Goal: Transaction & Acquisition: Book appointment/travel/reservation

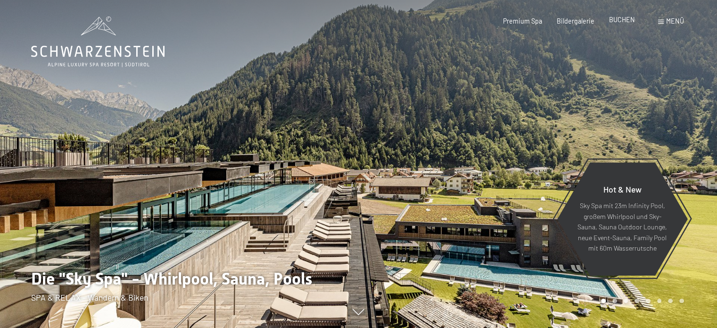
click at [620, 22] on span "BUCHEN" at bounding box center [622, 20] width 26 height 8
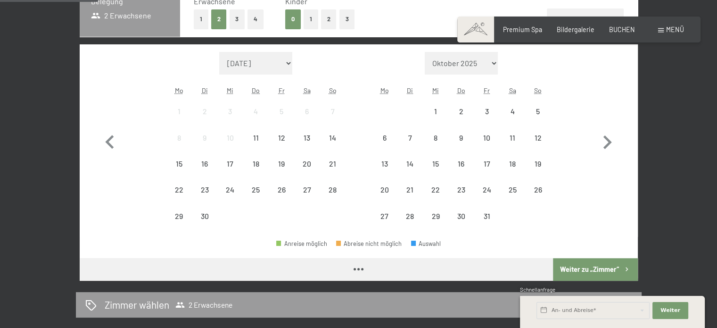
scroll to position [245, 0]
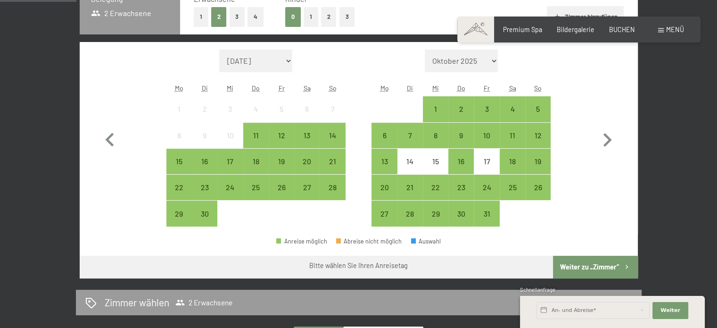
click at [315, 17] on button "1" at bounding box center [311, 16] width 15 height 19
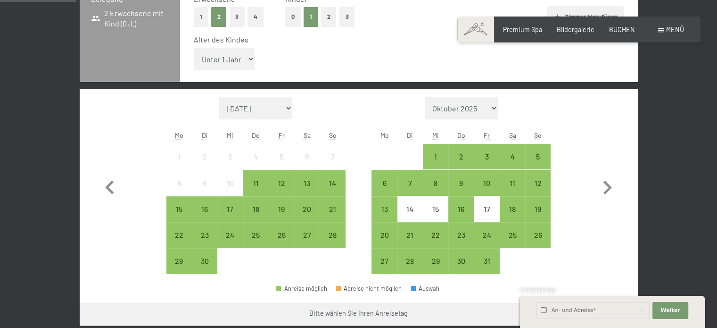
click at [222, 63] on select "Unter 1 Jahr 1 Jahr 2 Jahre 3 Jahre 4 Jahre 5 Jahre 6 Jahre 7 Jahre 8 Jahre 9 J…" at bounding box center [224, 59] width 61 height 23
select select "5"
click at [194, 48] on select "Unter 1 Jahr 1 Jahr 2 Jahre 3 Jahre 4 Jahre 5 Jahre 6 Jahre 7 Jahre 8 Jahre 9 J…" at bounding box center [224, 59] width 61 height 23
click at [600, 184] on icon "button" at bounding box center [607, 187] width 27 height 27
select select "[DATE]"
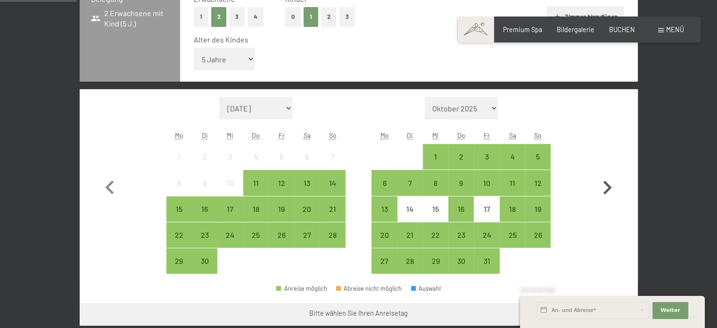
select select "[DATE]"
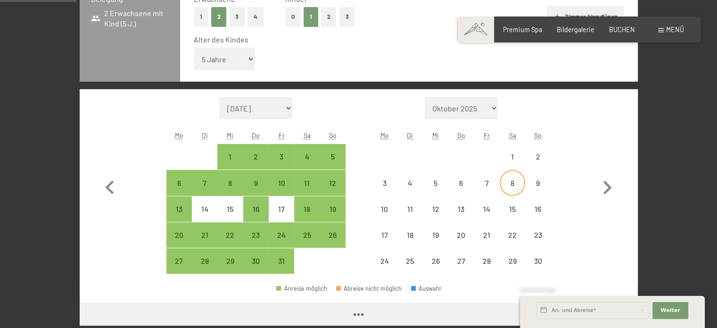
select select "[DATE]"
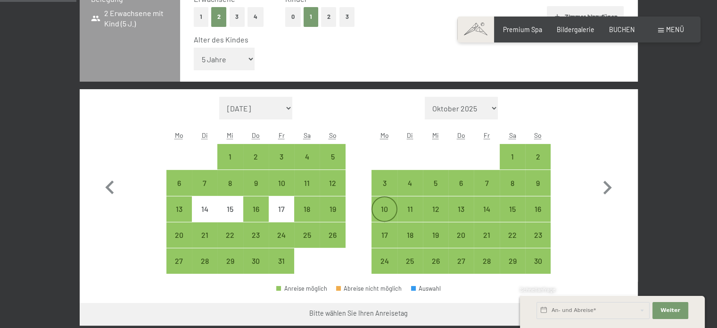
click at [386, 207] on div "10" at bounding box center [385, 217] width 24 height 24
select select "[DATE]"
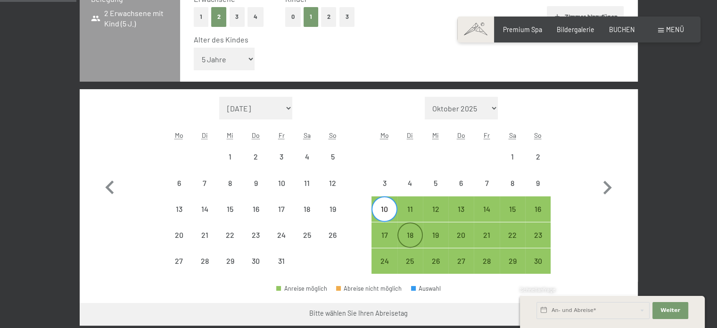
click at [410, 235] on div "18" at bounding box center [411, 243] width 24 height 24
select select "[DATE]"
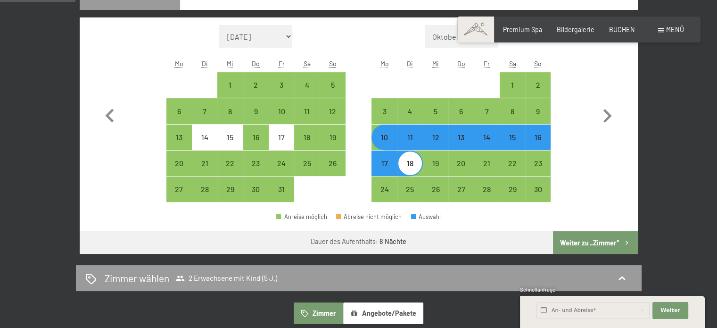
scroll to position [391, 0]
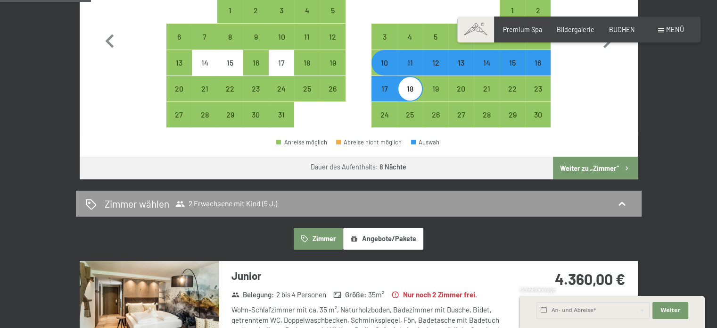
select select "[DATE]"
select select "2025-12-01"
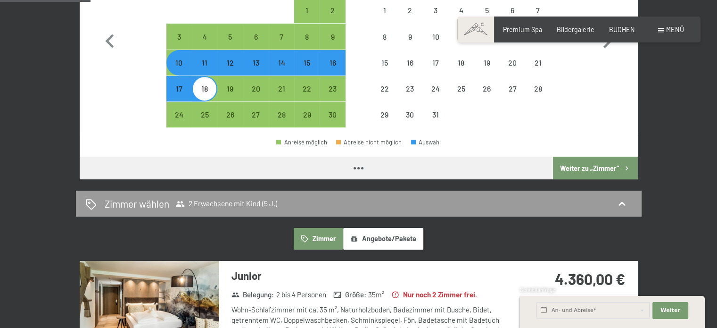
scroll to position [389, 0]
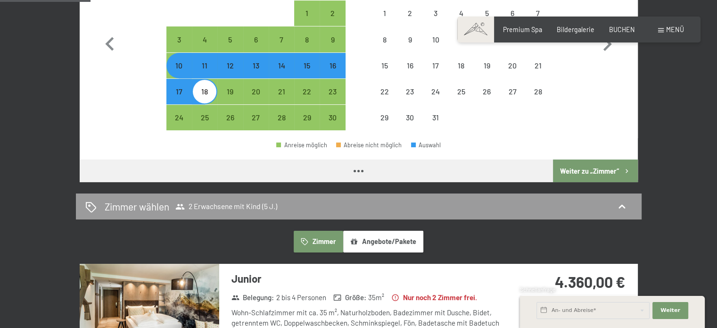
select select "[DATE]"
select select "2025-12-01"
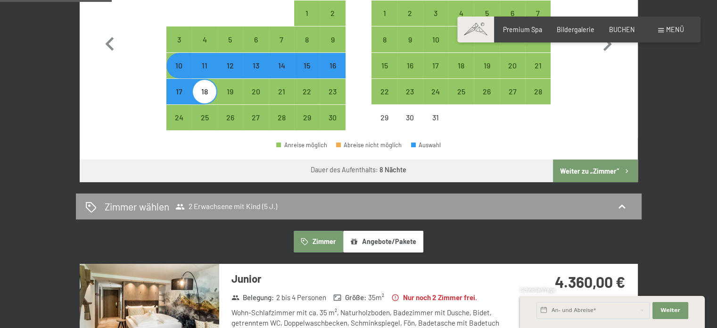
scroll to position [485, 0]
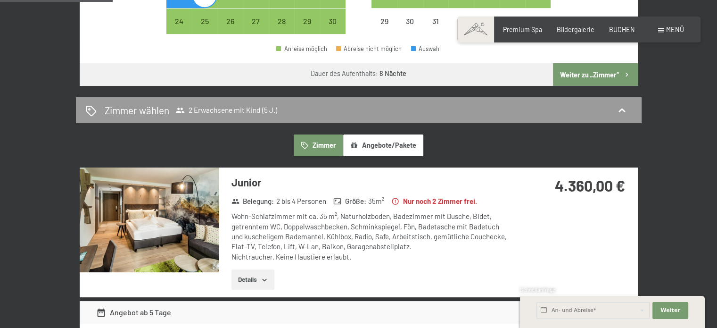
click at [603, 66] on button "Weiter zu „Zimmer“" at bounding box center [595, 74] width 84 height 23
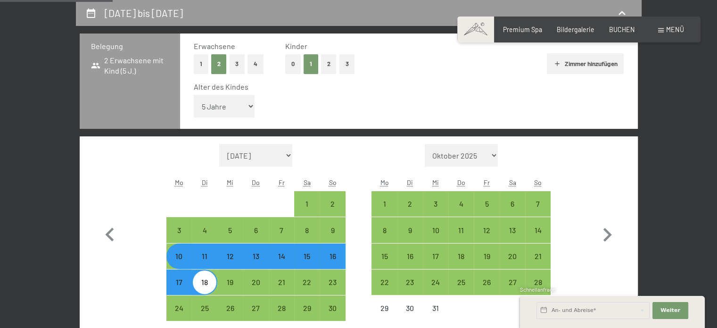
select select "[DATE]"
select select "2025-12-01"
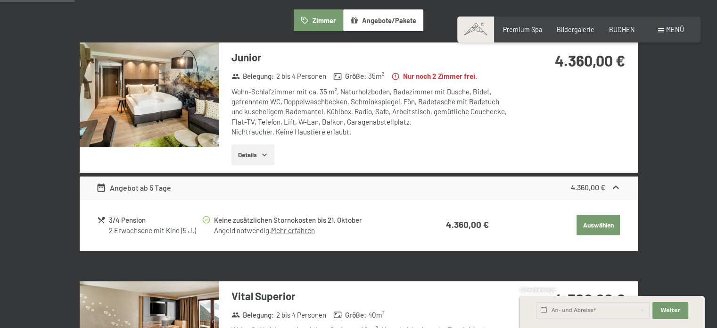
scroll to position [292, 0]
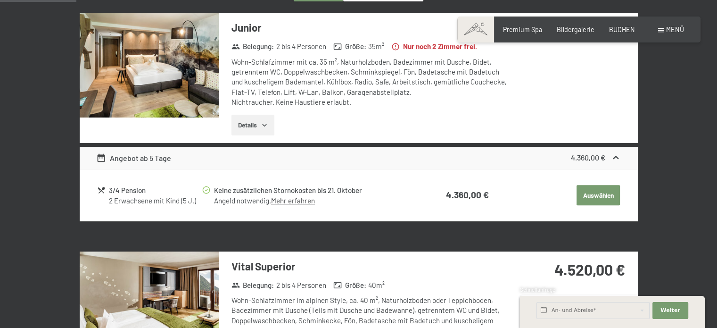
click at [150, 160] on div "Angebot ab 5 Tage" at bounding box center [133, 157] width 75 height 11
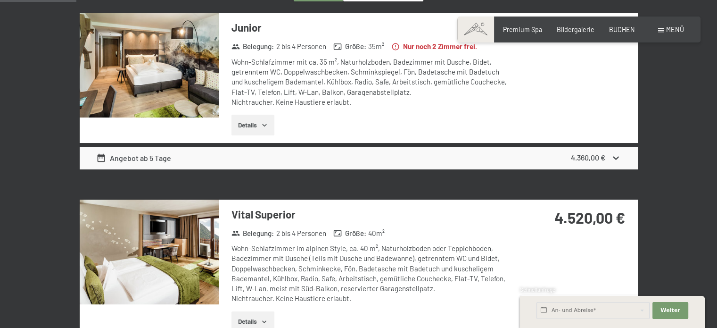
click at [150, 160] on div "Angebot ab 5 Tage" at bounding box center [133, 157] width 75 height 11
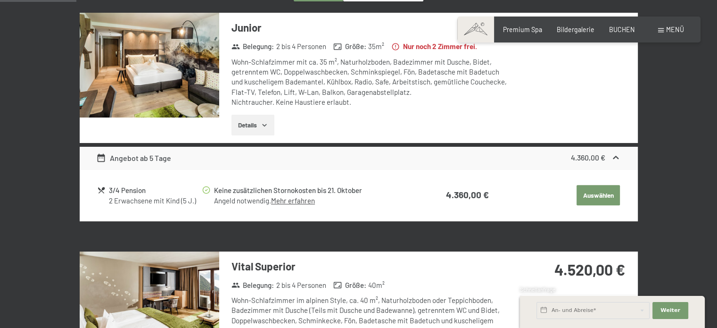
click at [252, 120] on button "Details" at bounding box center [253, 125] width 43 height 21
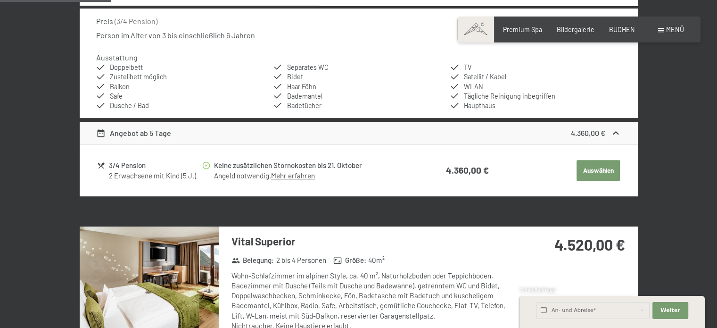
scroll to position [443, 0]
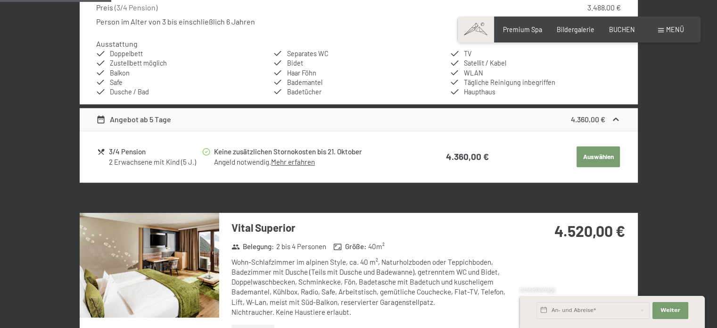
click at [305, 162] on link "Mehr erfahren" at bounding box center [293, 162] width 44 height 8
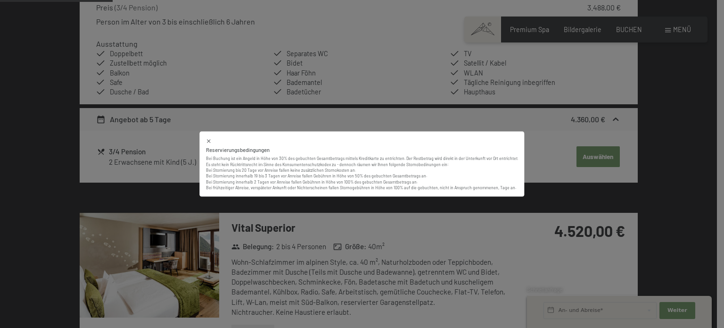
click at [377, 118] on div "Reservierungsbedingungen Bei Buchung ist ein Angeld in Höhe von 30% des gebucht…" at bounding box center [362, 164] width 724 height 328
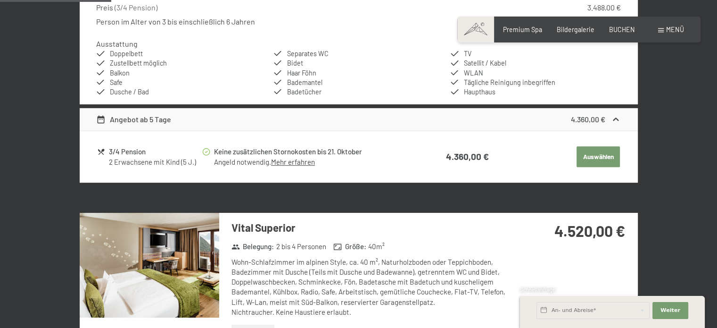
click at [121, 119] on div "Angebot ab 5 Tage" at bounding box center [133, 119] width 75 height 11
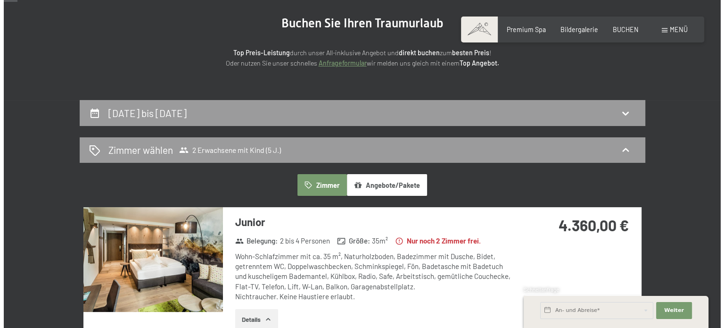
scroll to position [0, 0]
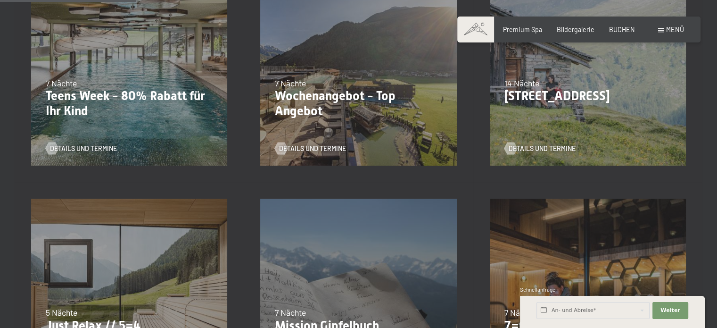
scroll to position [321, 0]
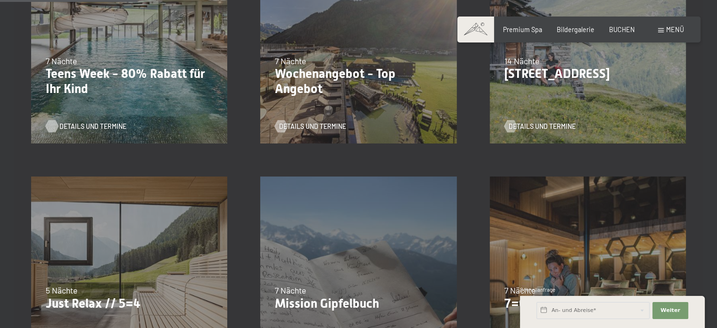
click at [72, 127] on span "Details und Termine" at bounding box center [92, 126] width 67 height 9
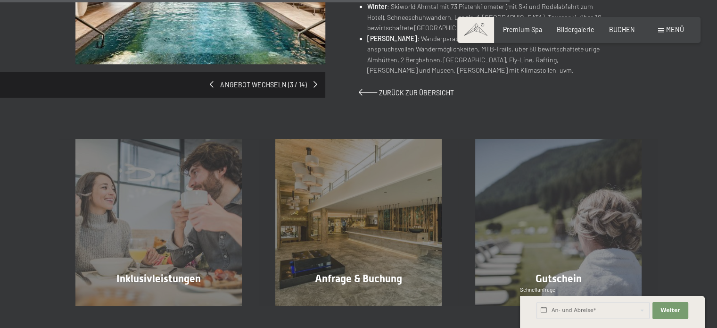
scroll to position [792, 0]
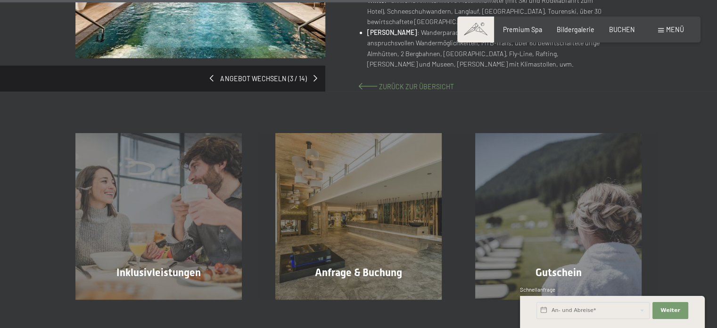
click at [399, 84] on span "Zurück zur Übersicht" at bounding box center [416, 87] width 75 height 8
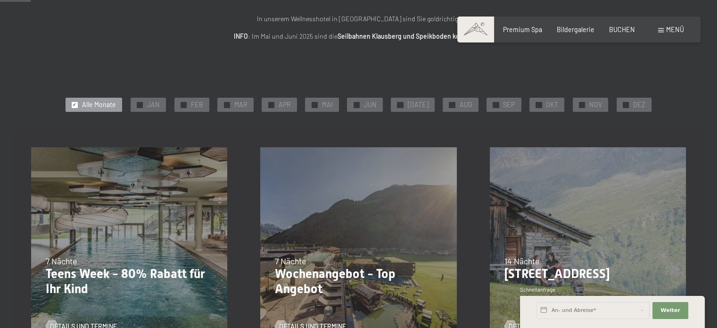
scroll to position [151, 0]
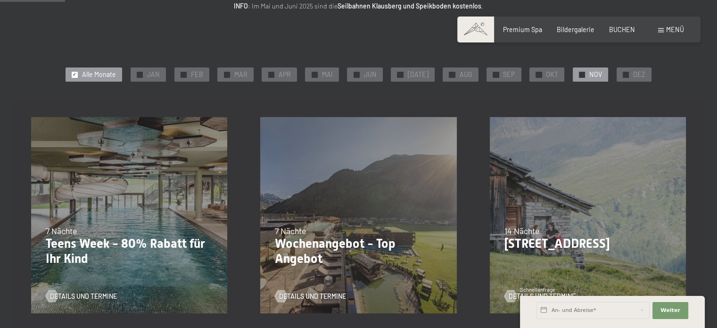
click at [590, 72] on span "NOV" at bounding box center [596, 74] width 13 height 9
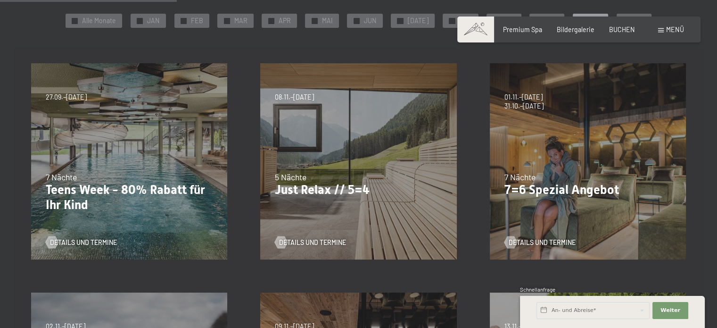
scroll to position [245, 0]
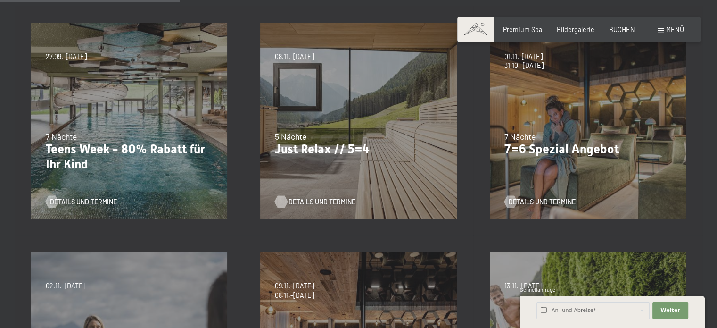
click at [308, 201] on span "Details und Termine" at bounding box center [322, 201] width 67 height 9
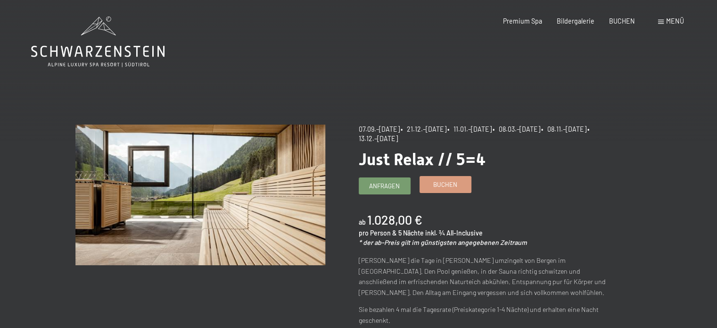
click at [448, 184] on span "Buchen" at bounding box center [445, 184] width 24 height 8
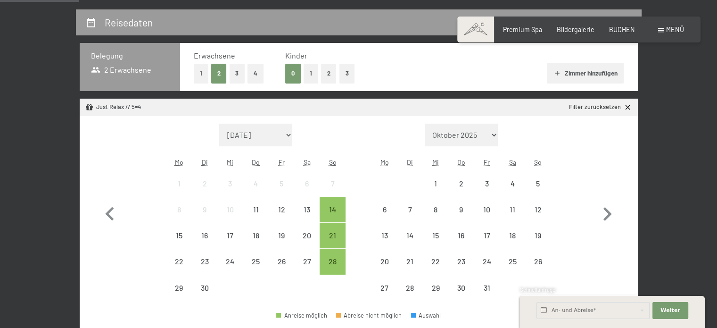
scroll to position [208, 0]
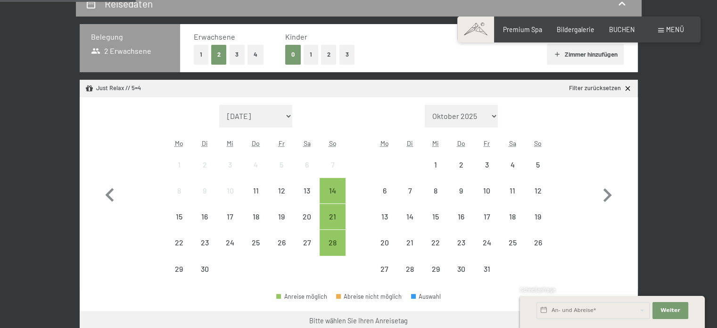
click at [308, 56] on button "1" at bounding box center [311, 54] width 15 height 19
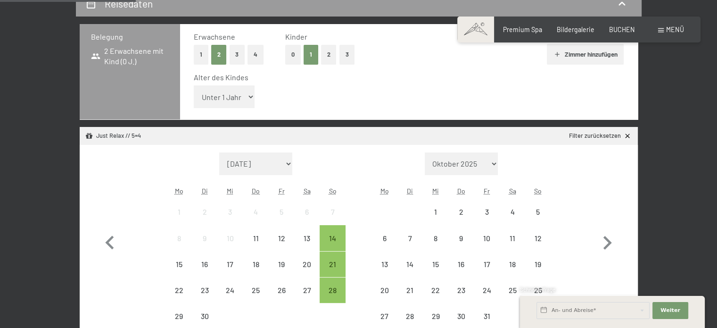
click at [225, 98] on select "Unter 1 Jahr 1 Jahr 2 Jahre 3 Jahre 4 Jahre 5 Jahre 6 Jahre 7 Jahre 8 Jahre 9 J…" at bounding box center [224, 96] width 61 height 23
select select "5"
click at [194, 85] on select "Unter 1 Jahr 1 Jahr 2 Jahre 3 Jahre 4 Jahre 5 Jahre 6 Jahre 7 Jahre 8 Jahre 9 J…" at bounding box center [224, 96] width 61 height 23
click at [604, 247] on icon "button" at bounding box center [607, 242] width 27 height 27
select select "2025-10-01"
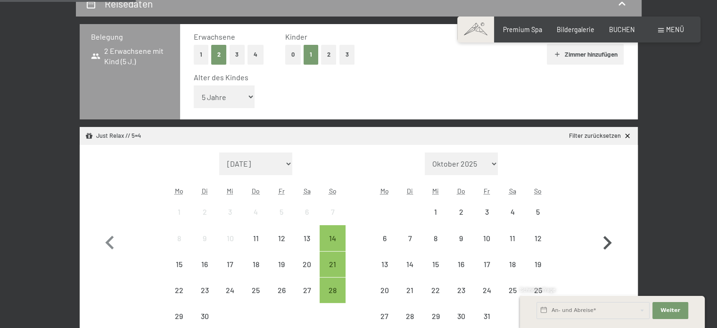
select select "2025-11-01"
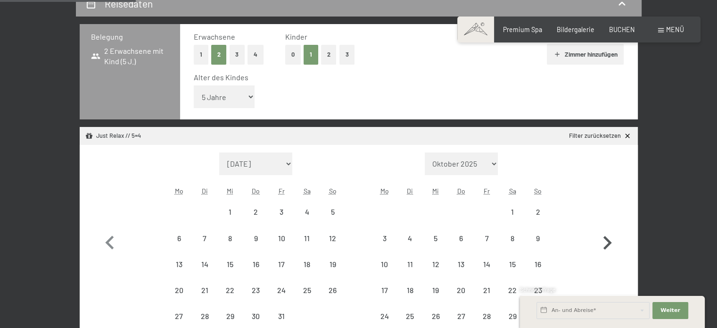
select select "2025-10-01"
select select "2025-11-01"
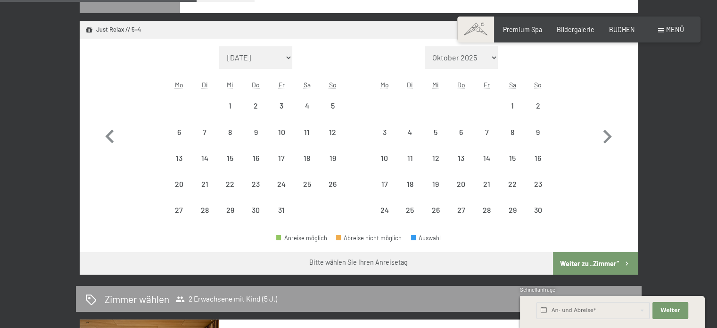
scroll to position [316, 0]
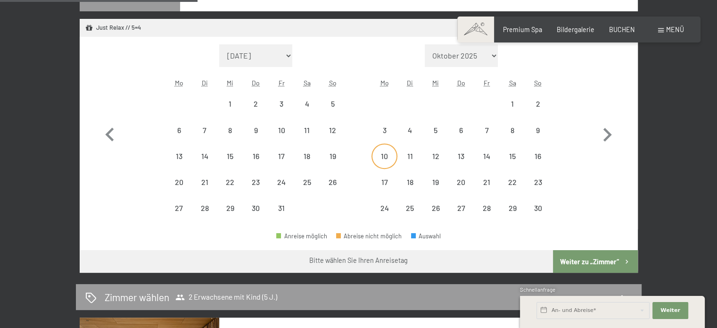
click at [377, 158] on div "10" at bounding box center [385, 164] width 24 height 24
select select "2025-10-01"
select select "2025-11-01"
click at [409, 181] on div "18" at bounding box center [411, 190] width 24 height 24
select select "2025-10-01"
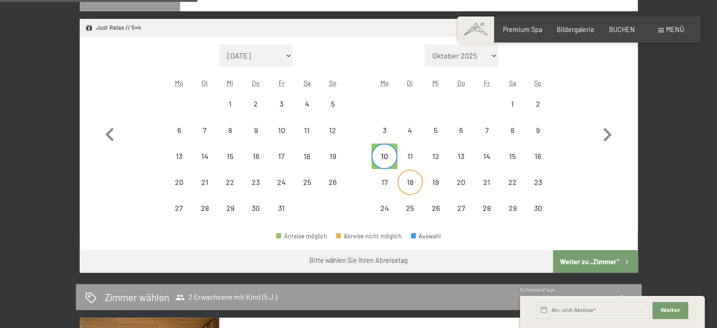
select select "2025-11-01"
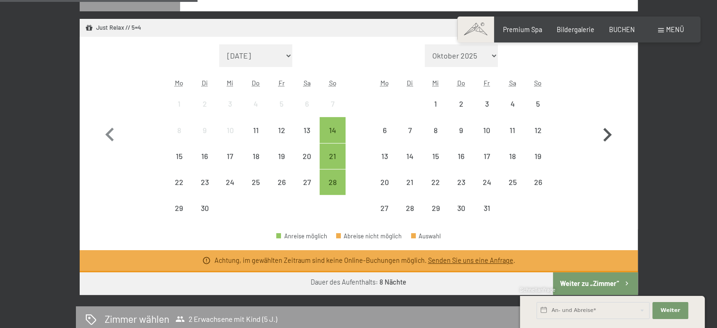
click at [609, 135] on icon "button" at bounding box center [608, 135] width 8 height 14
select select "2025-10-01"
select select "2025-11-01"
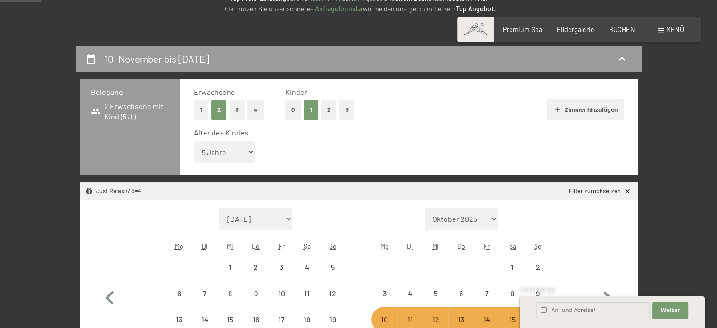
scroll to position [6, 0]
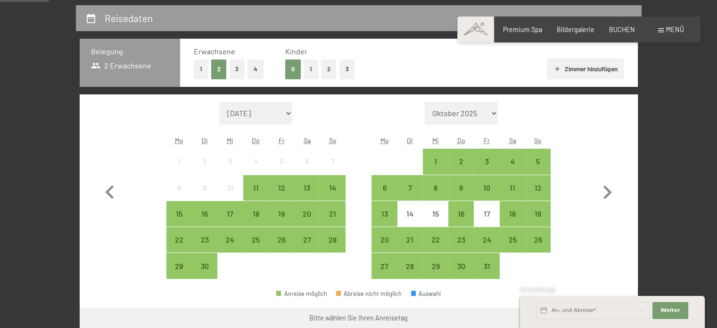
scroll to position [189, 0]
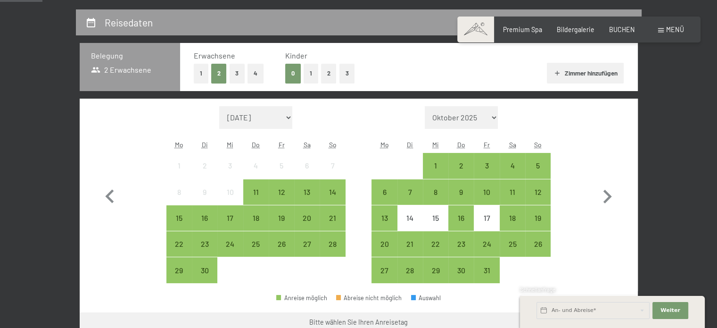
click at [309, 73] on button "1" at bounding box center [311, 73] width 15 height 19
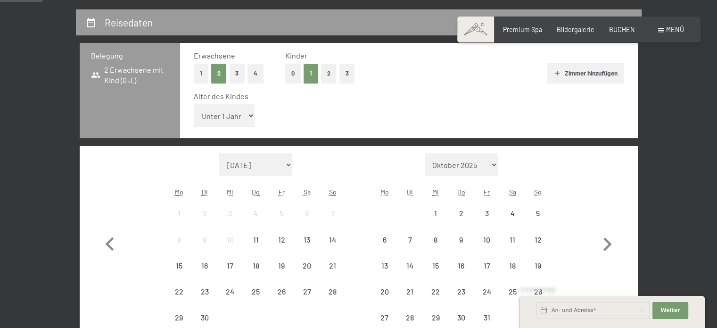
click at [219, 117] on select "Unter 1 Jahr 1 Jahr 2 Jahre 3 Jahre 4 Jahre 5 Jahre 6 Jahre 7 Jahre 8 Jahre 9 J…" at bounding box center [224, 115] width 61 height 23
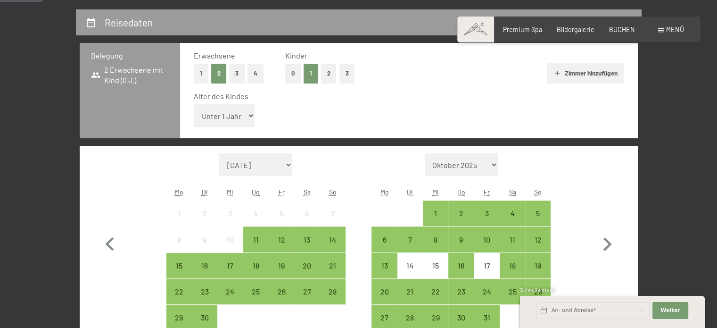
select select "5"
click at [194, 104] on select "Unter 1 Jahr 1 Jahr 2 Jahre 3 Jahre 4 Jahre 5 Jahre 6 Jahre 7 Jahre 8 Jahre 9 J…" at bounding box center [224, 115] width 61 height 23
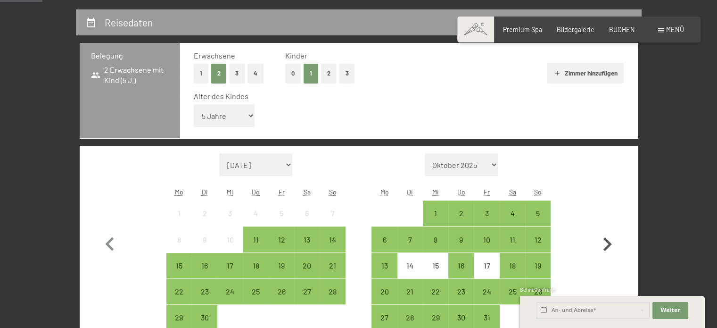
click at [609, 247] on icon "button" at bounding box center [607, 244] width 27 height 27
select select "[DATE]"
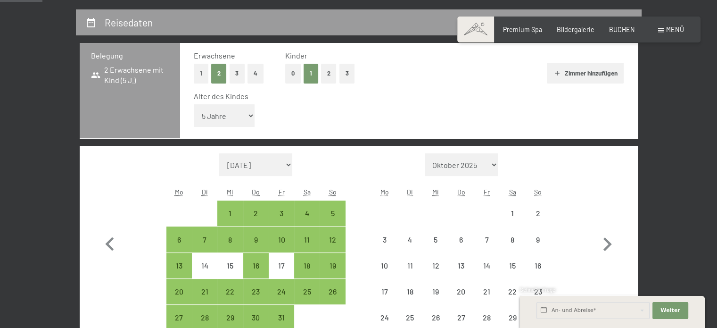
select select "[DATE]"
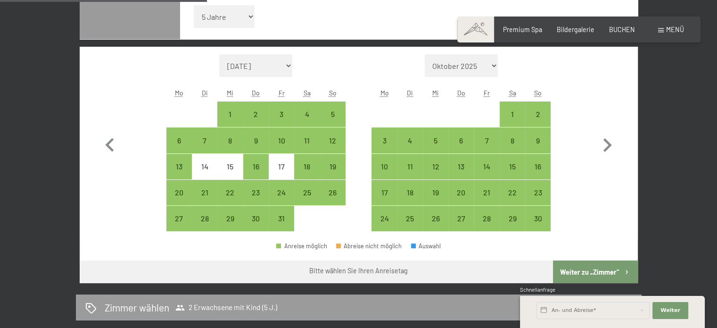
scroll to position [336, 0]
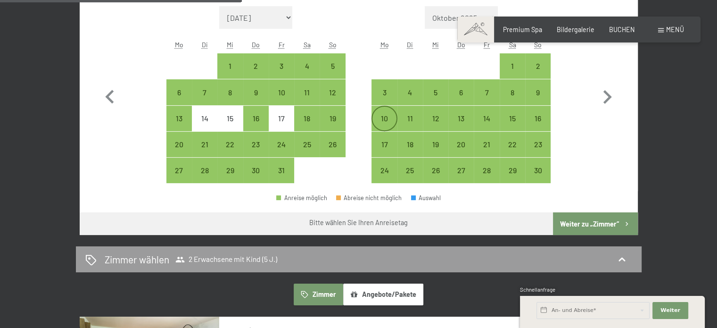
click at [378, 117] on div "10" at bounding box center [385, 127] width 24 height 24
select select "[DATE]"
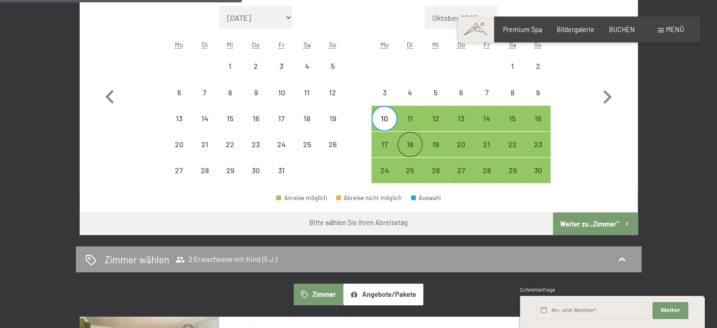
click at [402, 146] on div "18" at bounding box center [411, 153] width 24 height 24
select select "[DATE]"
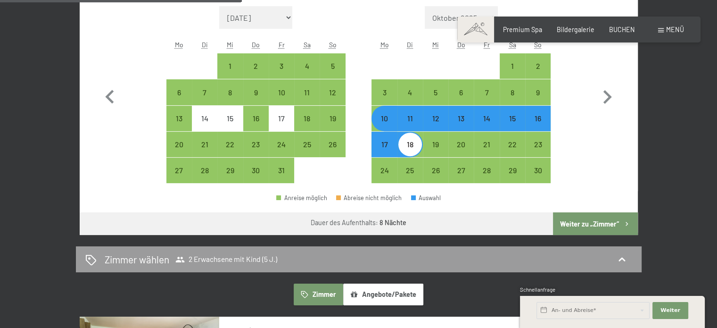
click at [594, 223] on button "Weiter zu „Zimmer“" at bounding box center [595, 223] width 84 height 23
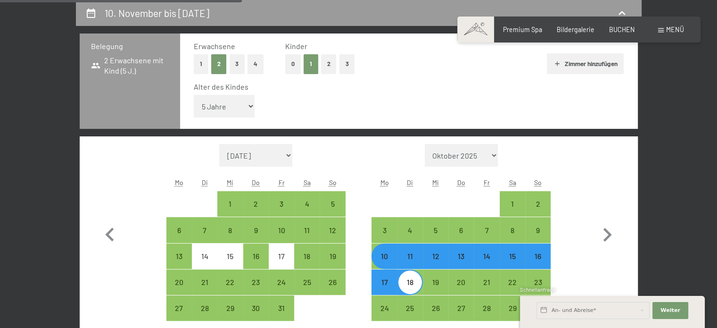
select select "[DATE]"
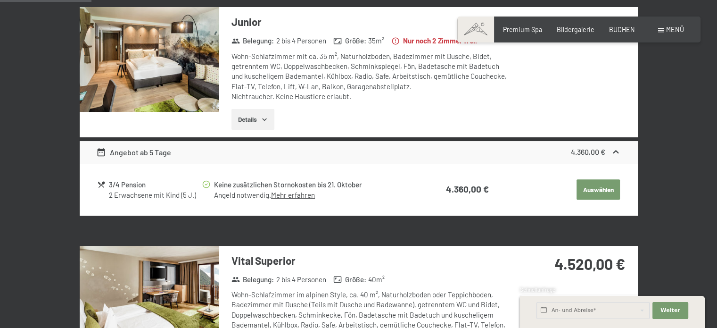
scroll to position [387, 0]
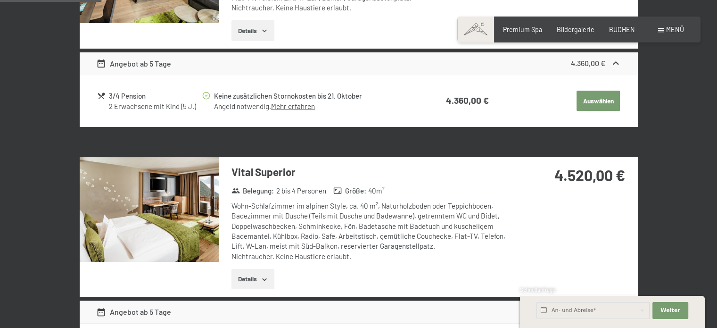
click at [250, 30] on button "Details" at bounding box center [253, 30] width 43 height 21
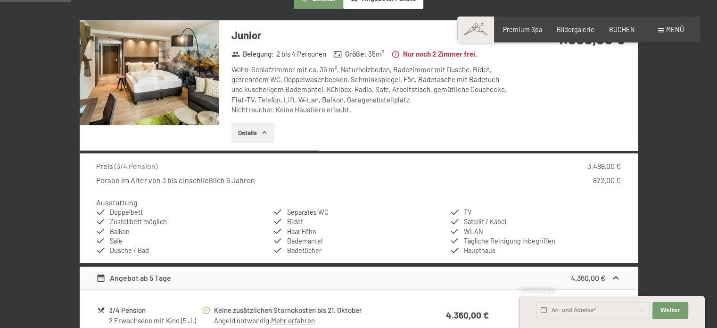
scroll to position [266, 0]
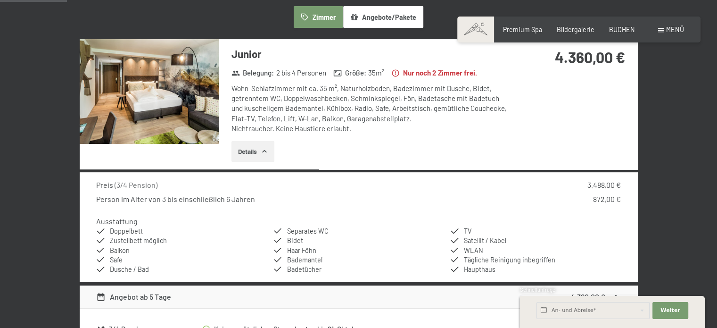
click at [440, 141] on div "Details" at bounding box center [372, 151] width 281 height 21
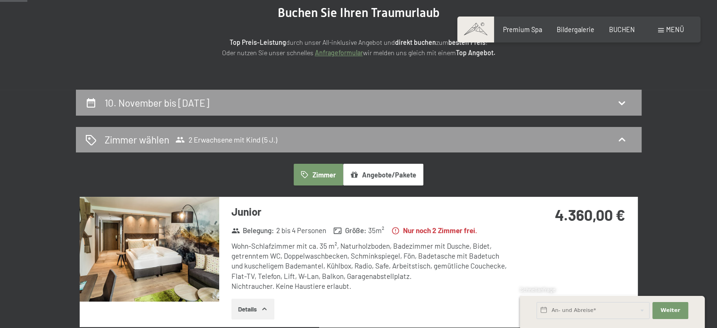
scroll to position [0, 0]
